Goal: Task Accomplishment & Management: Manage account settings

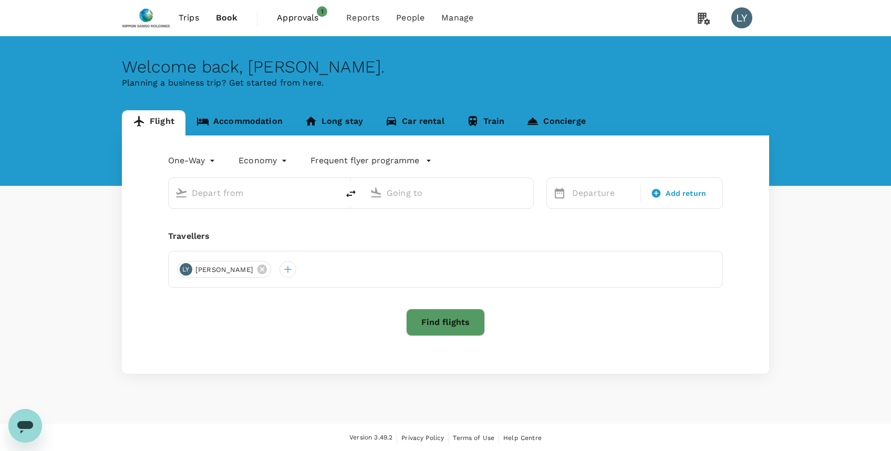
click at [189, 17] on span "Trips" at bounding box center [189, 18] width 20 height 13
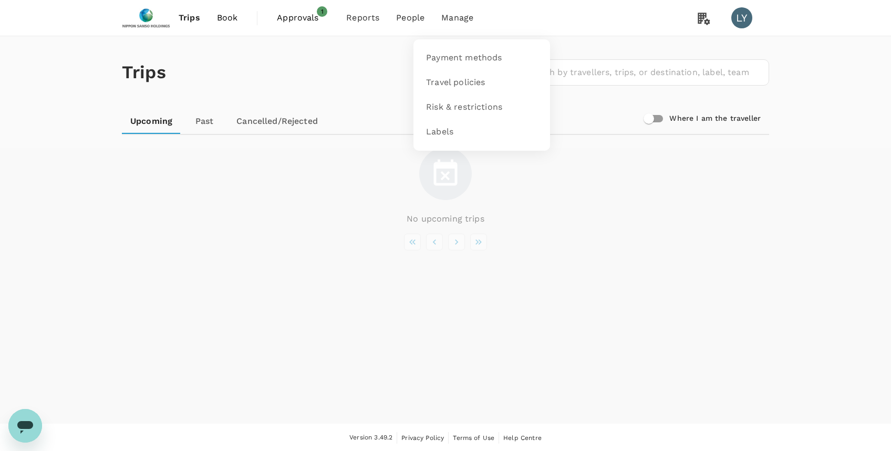
click at [454, 18] on span "Manage" at bounding box center [457, 18] width 32 height 13
click at [455, 21] on span "Manage" at bounding box center [457, 18] width 32 height 13
click at [452, 85] on span "Travel policies" at bounding box center [455, 83] width 59 height 12
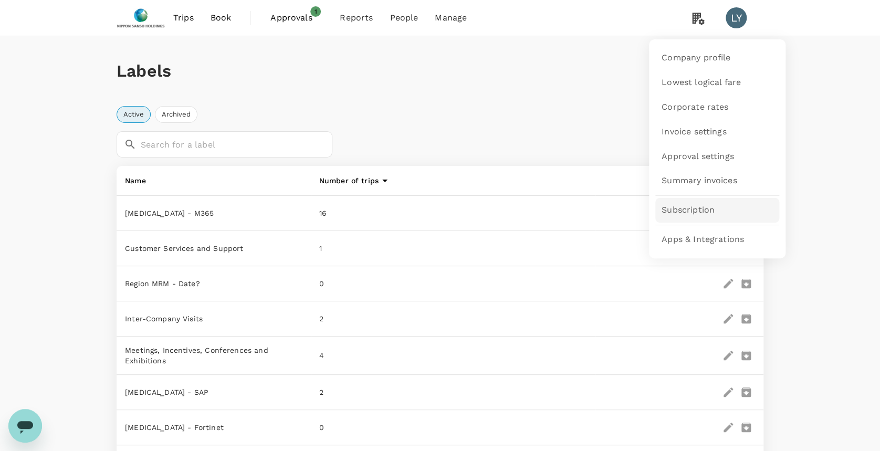
click at [715, 210] on link "Subscription" at bounding box center [717, 210] width 124 height 25
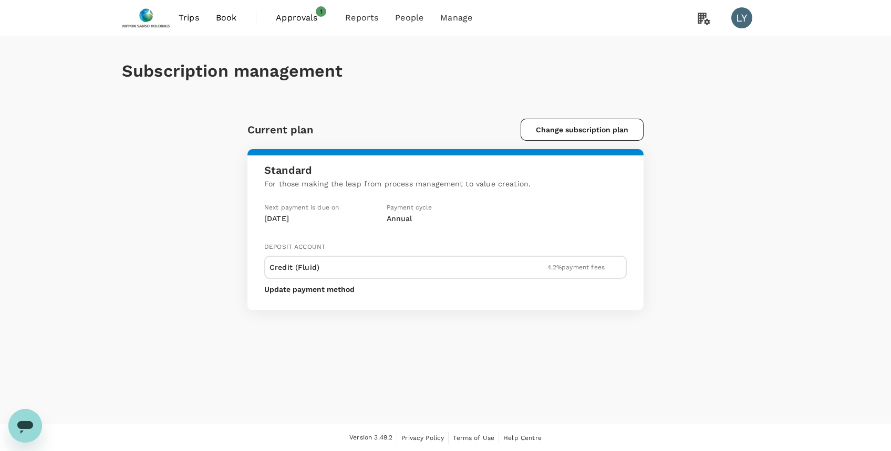
drag, startPoint x: 300, startPoint y: 269, endPoint x: 315, endPoint y: 264, distance: 15.4
click at [302, 269] on p "Credit (Fluid)" at bounding box center [294, 267] width 50 height 13
click at [595, 270] on div "Credit (Fluid) 4.2 % payment fees" at bounding box center [445, 267] width 352 height 13
click at [593, 269] on p "4.2 % payment fees" at bounding box center [575, 267] width 57 height 9
click at [311, 289] on button "Update payment method" at bounding box center [309, 289] width 90 height 8
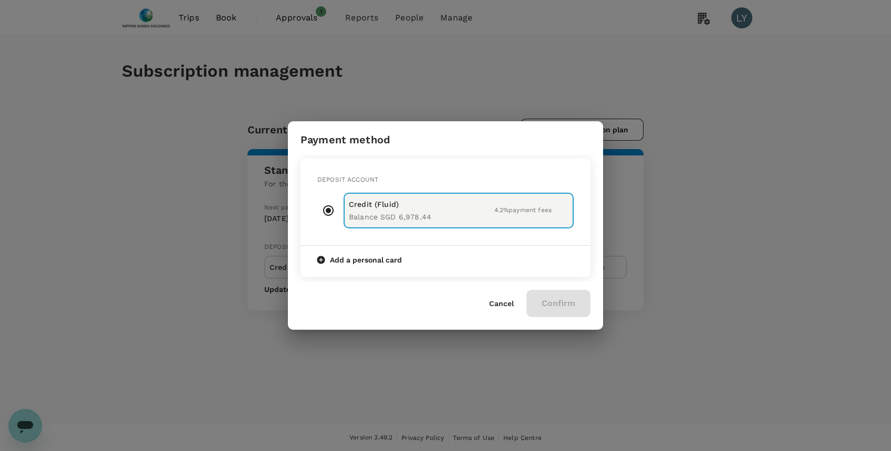
click at [400, 218] on p "Balance SGD 6,978.44" at bounding box center [390, 217] width 82 height 13
drag, startPoint x: 401, startPoint y: 218, endPoint x: 385, endPoint y: 214, distance: 16.3
click at [385, 214] on p "Balance SGD 6,978.44" at bounding box center [390, 217] width 82 height 13
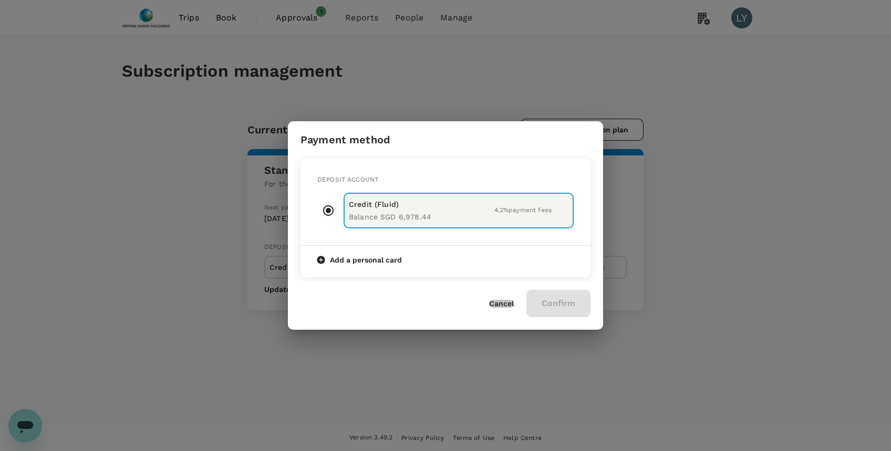
click at [496, 301] on button "Cancel" at bounding box center [501, 304] width 25 height 8
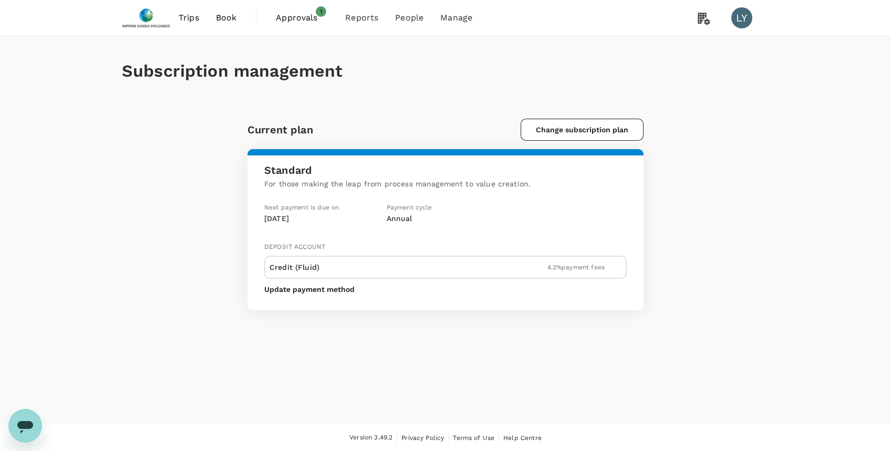
click at [560, 263] on p "4.2 % payment fees" at bounding box center [575, 267] width 57 height 9
click at [316, 288] on button "Update payment method" at bounding box center [309, 289] width 90 height 8
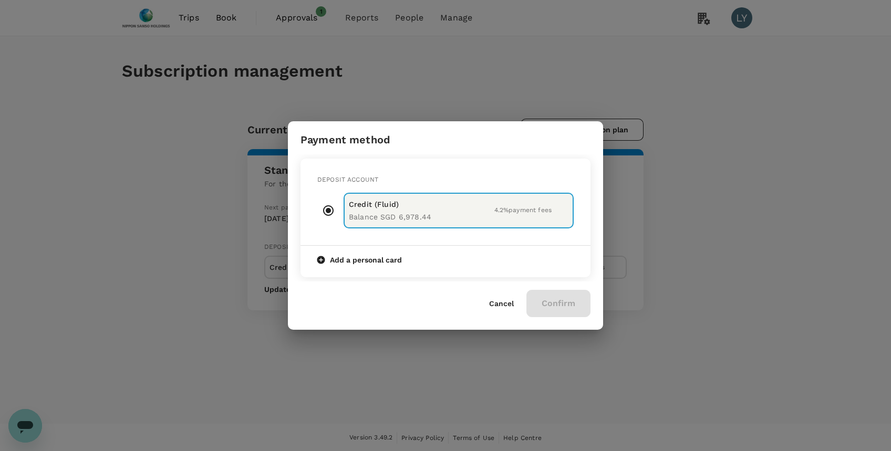
click at [397, 206] on p "Credit (Fluid)" at bounding box center [390, 204] width 82 height 13
click at [496, 302] on button "Cancel" at bounding box center [501, 304] width 25 height 8
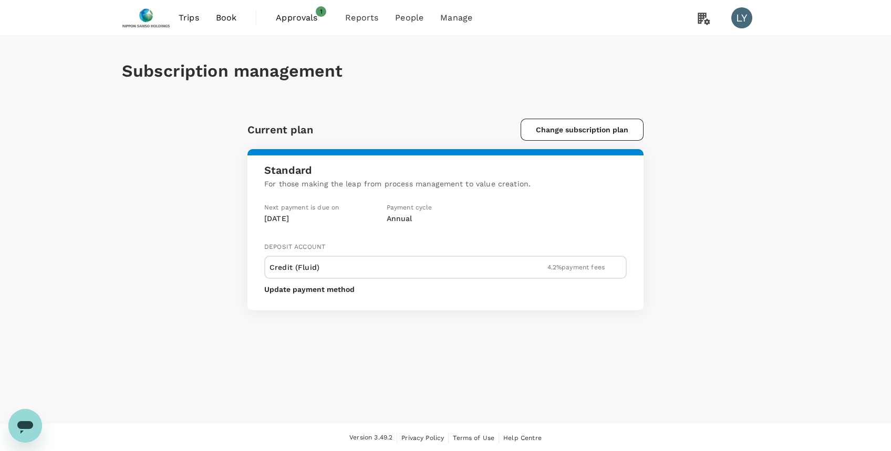
click at [444, 116] on div "Subscription management Current plan Change subscription plan Standard For thos…" at bounding box center [445, 173] width 672 height 274
click at [475, 109] on span "Risk & restrictions" at bounding box center [463, 107] width 76 height 12
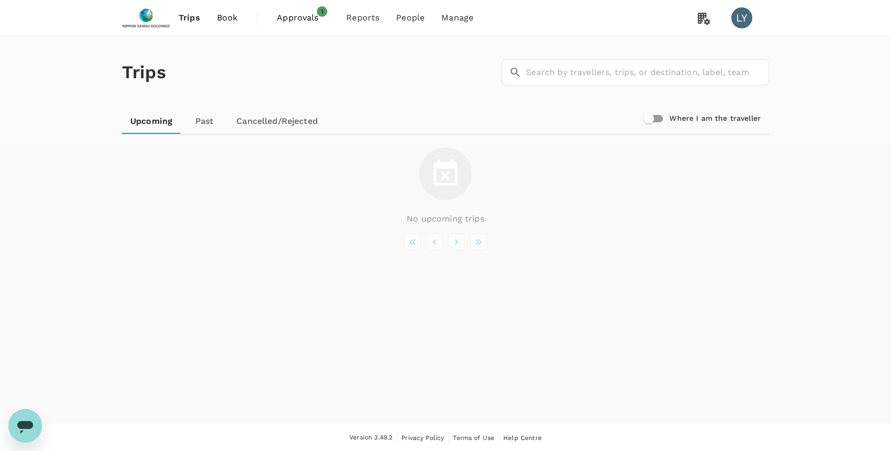
click at [147, 18] on img at bounding box center [146, 17] width 48 height 23
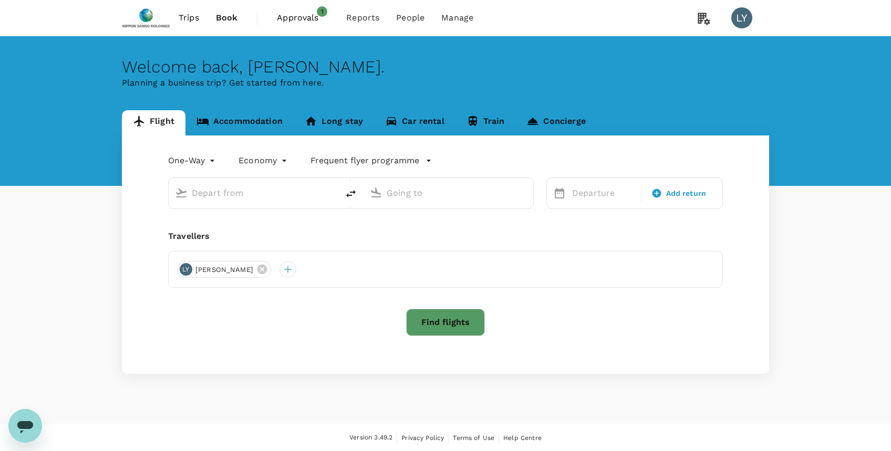
click at [194, 18] on span "Trips" at bounding box center [189, 18] width 20 height 13
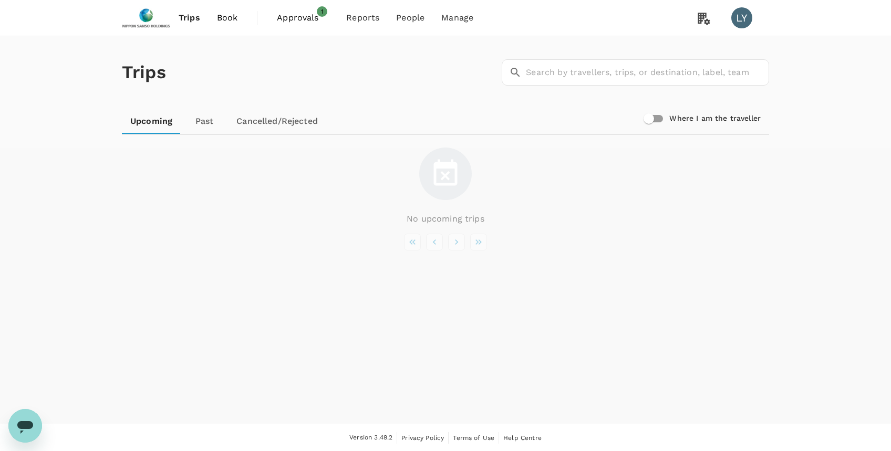
click at [233, 14] on span "Book" at bounding box center [227, 18] width 21 height 13
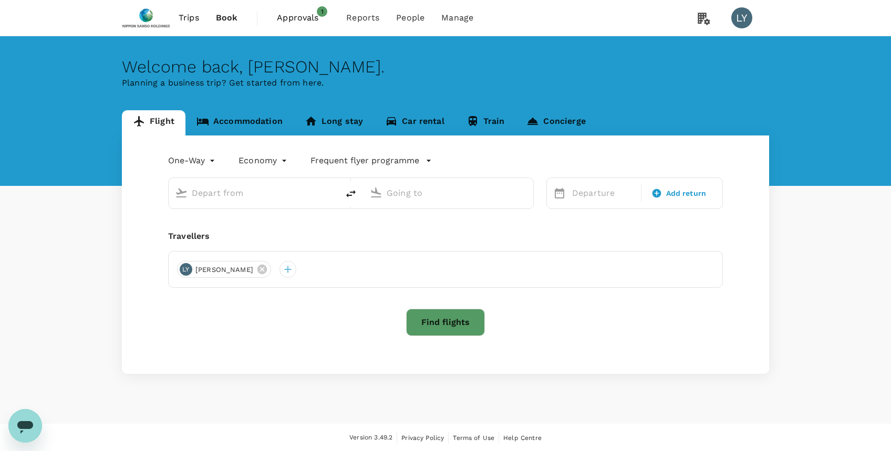
click at [299, 15] on span "Approvals" at bounding box center [303, 18] width 53 height 13
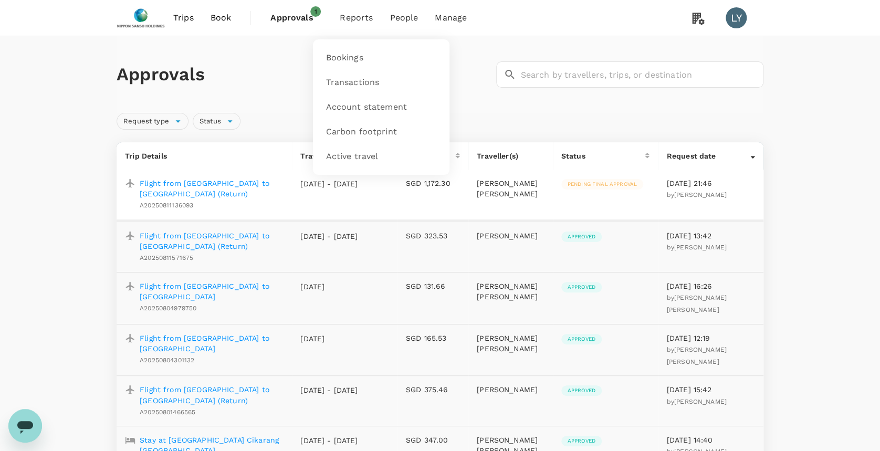
click at [363, 16] on span "Reports" at bounding box center [356, 18] width 33 height 13
click at [343, 22] on span "Reports" at bounding box center [356, 18] width 33 height 13
click at [359, 15] on span "Reports" at bounding box center [356, 18] width 33 height 13
click at [405, 17] on span "People" at bounding box center [404, 18] width 28 height 13
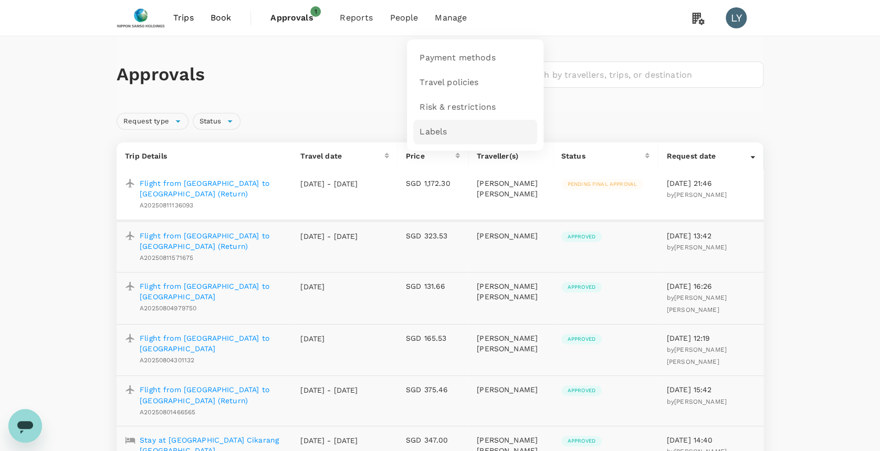
click at [430, 131] on span "Labels" at bounding box center [433, 132] width 27 height 12
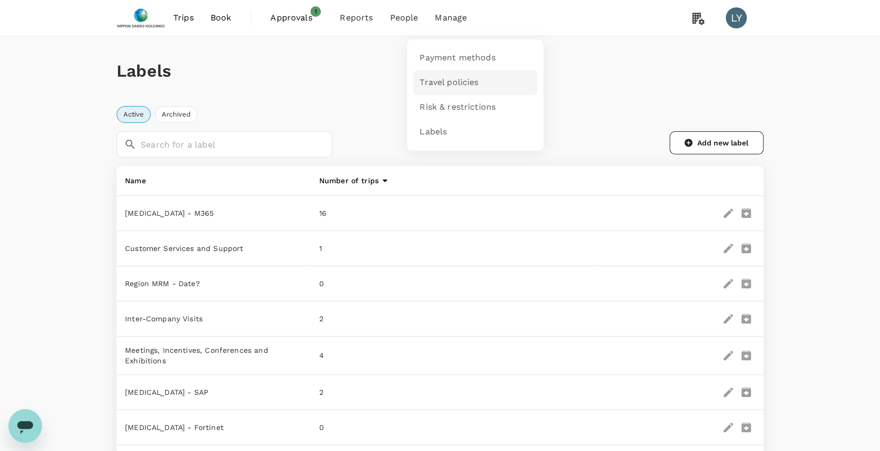
click at [442, 79] on span "Travel policies" at bounding box center [449, 83] width 59 height 12
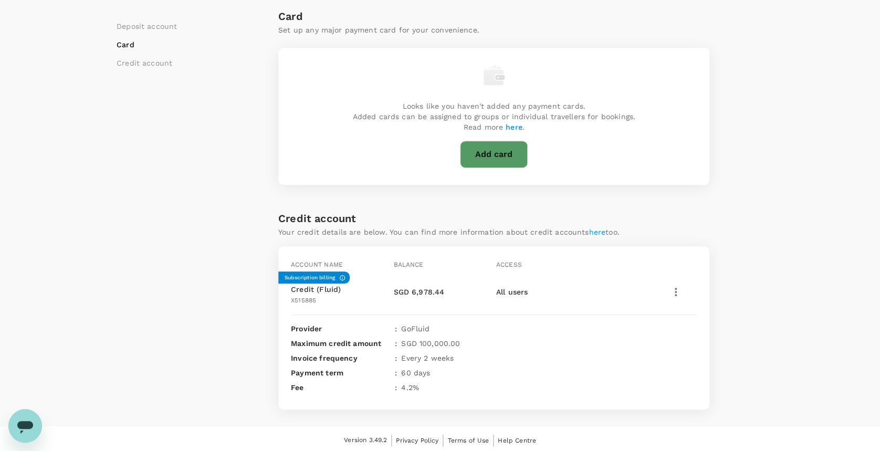
scroll to position [287, 0]
